Goal: Transaction & Acquisition: Purchase product/service

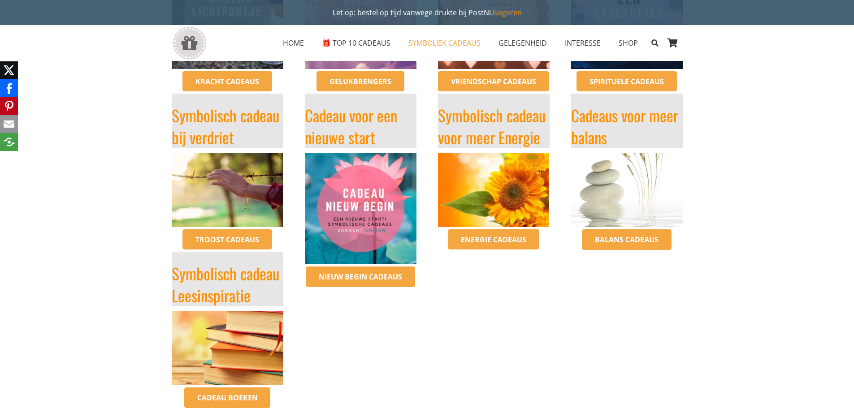
scroll to position [314, 0]
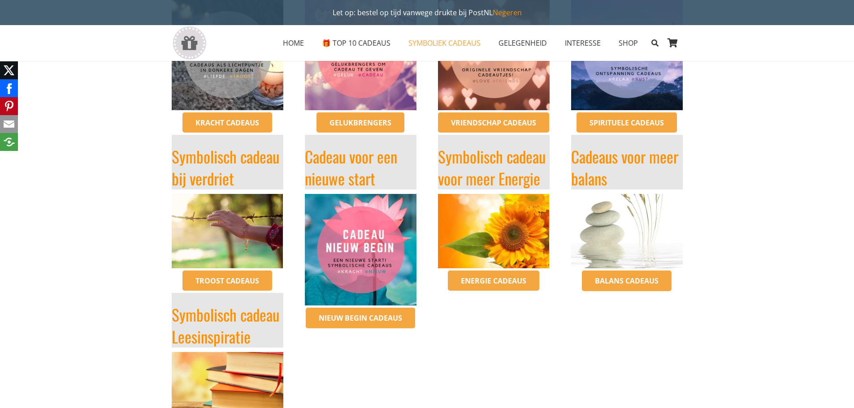
click at [345, 247] on img "Cadeau afscheid nieuw begin - bestel op inspirerendwinkelen.nl" at bounding box center [361, 250] width 112 height 112
click at [621, 241] on img "symbolische-cadeaus-voor-meditatie-mindfulness-ontspanning-inspirerend-winkelen" at bounding box center [627, 231] width 112 height 74
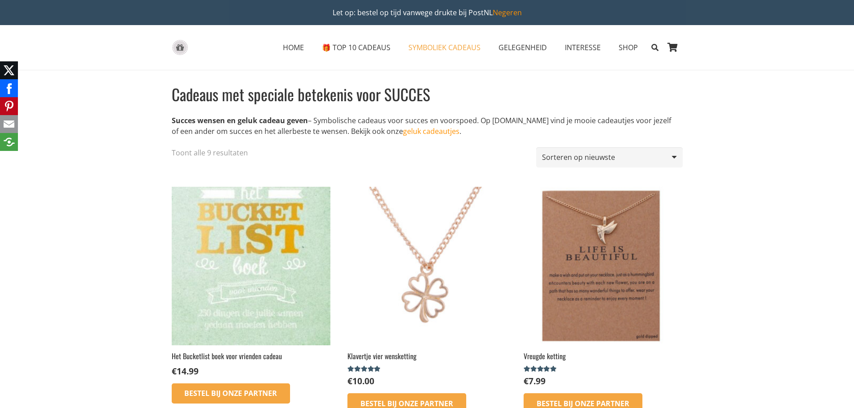
click at [245, 276] on img at bounding box center [251, 266] width 159 height 159
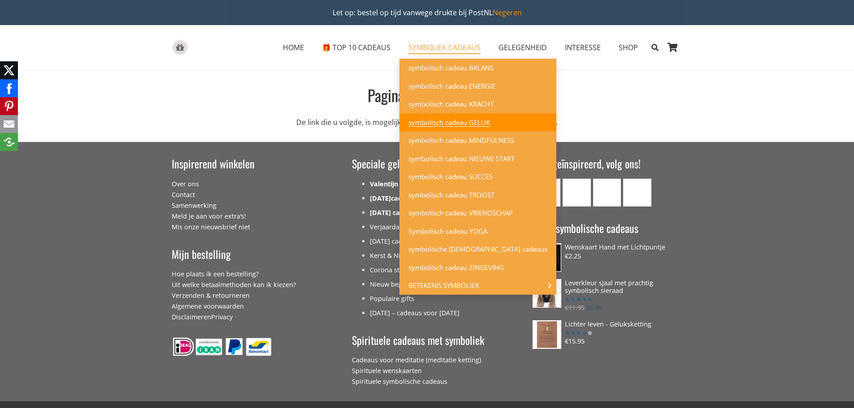
click at [459, 125] on span "symbolisch cadeau GELUK" at bounding box center [449, 122] width 82 height 9
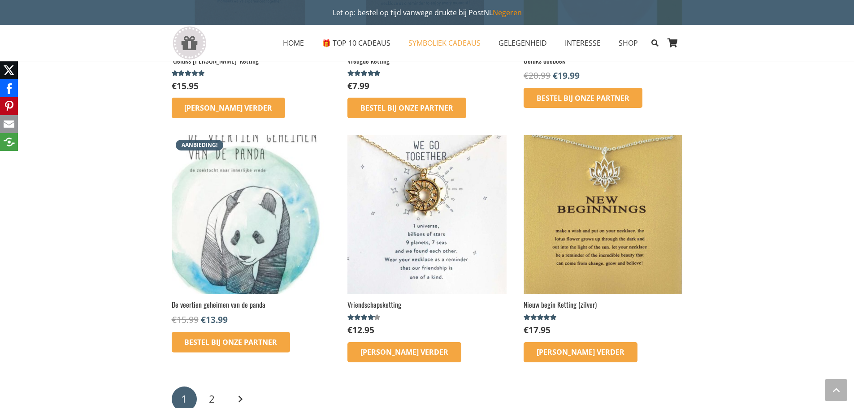
scroll to position [1344, 0]
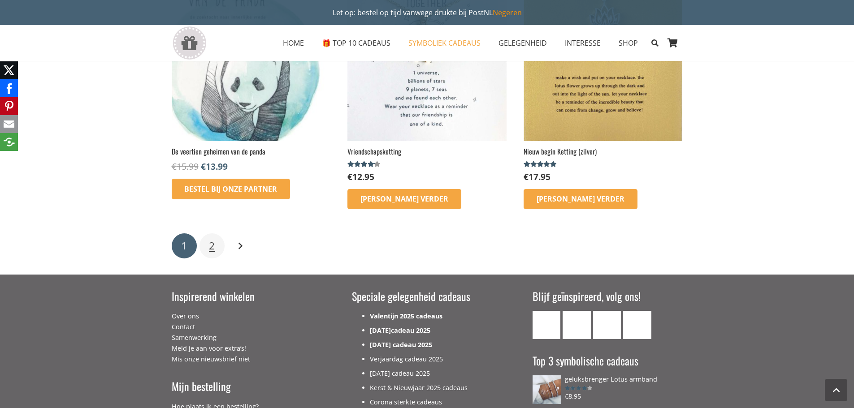
click at [211, 248] on span "2" at bounding box center [212, 246] width 6 height 14
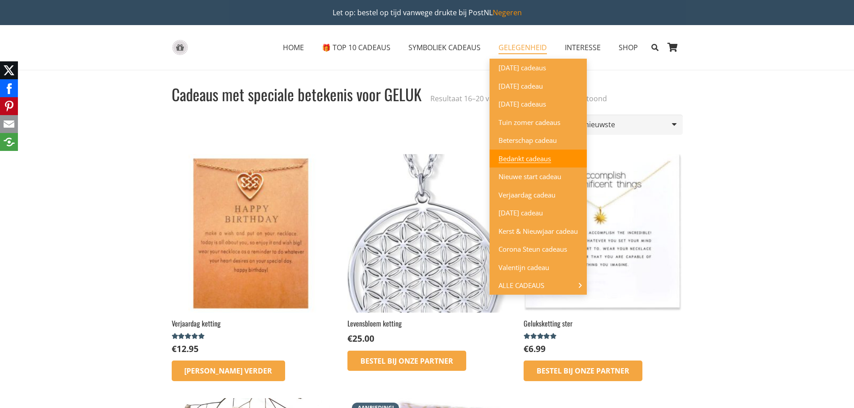
click at [539, 160] on span "Bedankt cadeaus" at bounding box center [524, 158] width 52 height 9
